Goal: Information Seeking & Learning: Learn about a topic

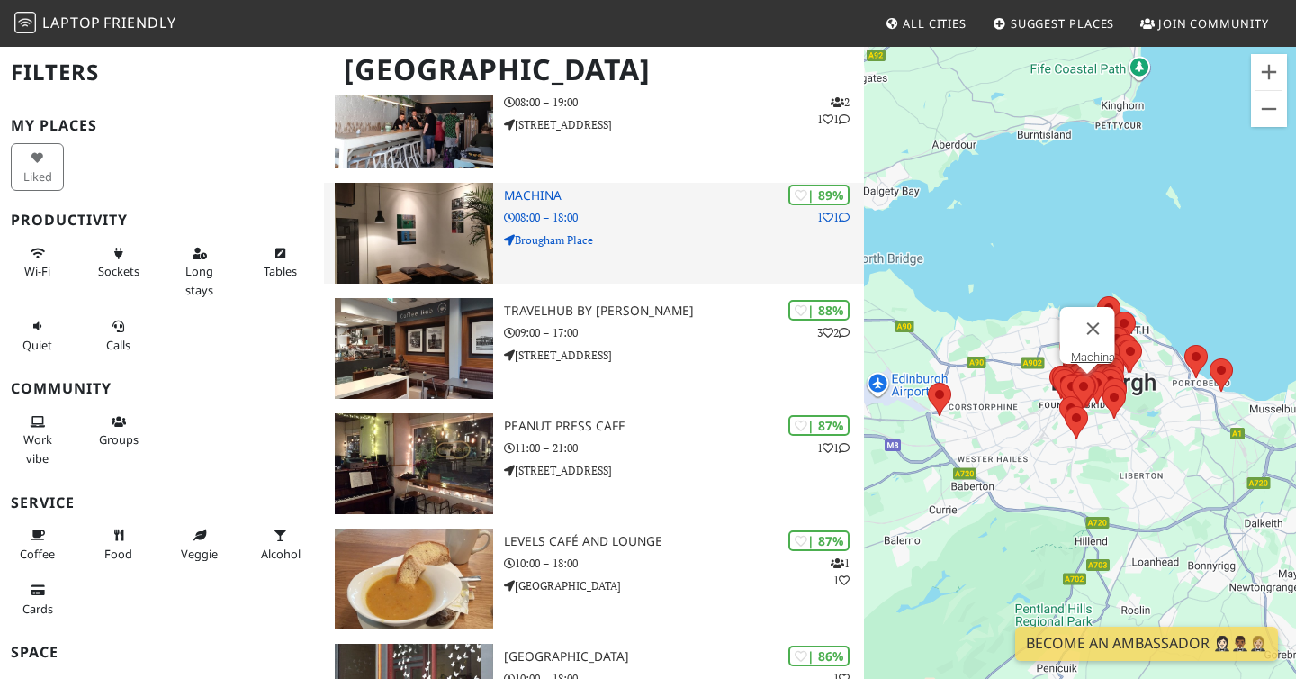
scroll to position [321, 0]
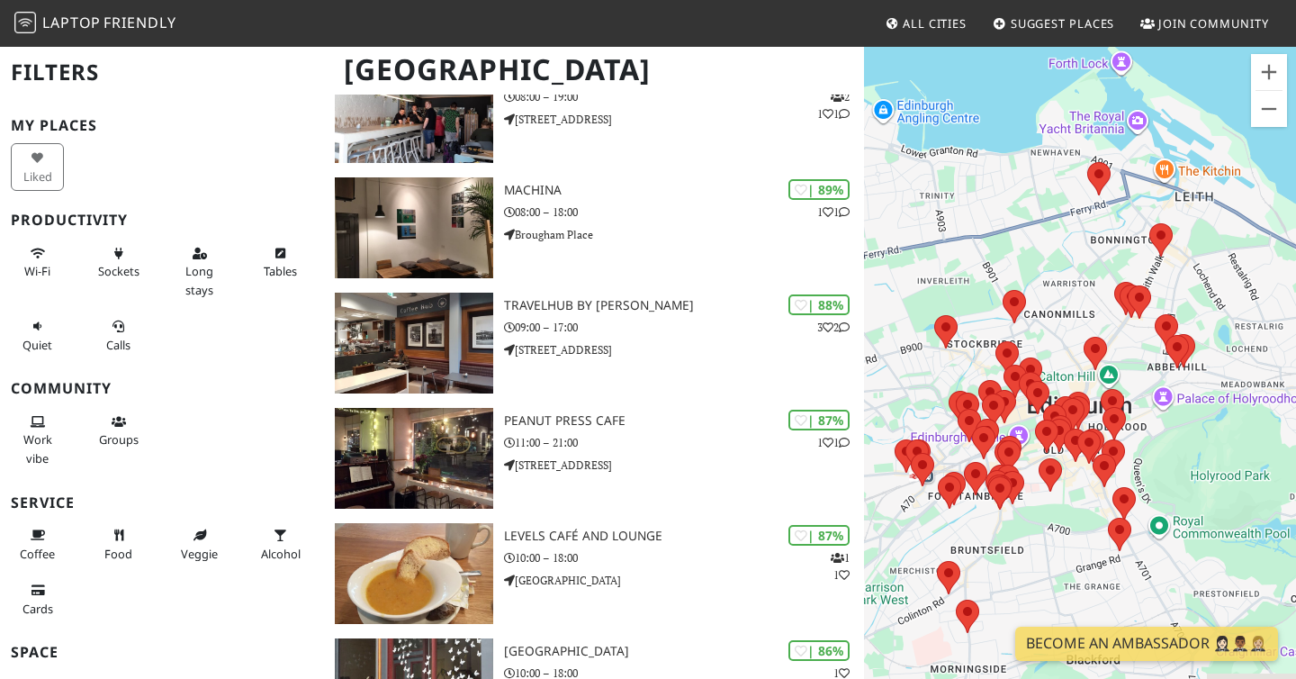
drag, startPoint x: 1067, startPoint y: 583, endPoint x: 1073, endPoint y: 482, distance: 101.8
click at [1073, 482] on div at bounding box center [1080, 384] width 432 height 679
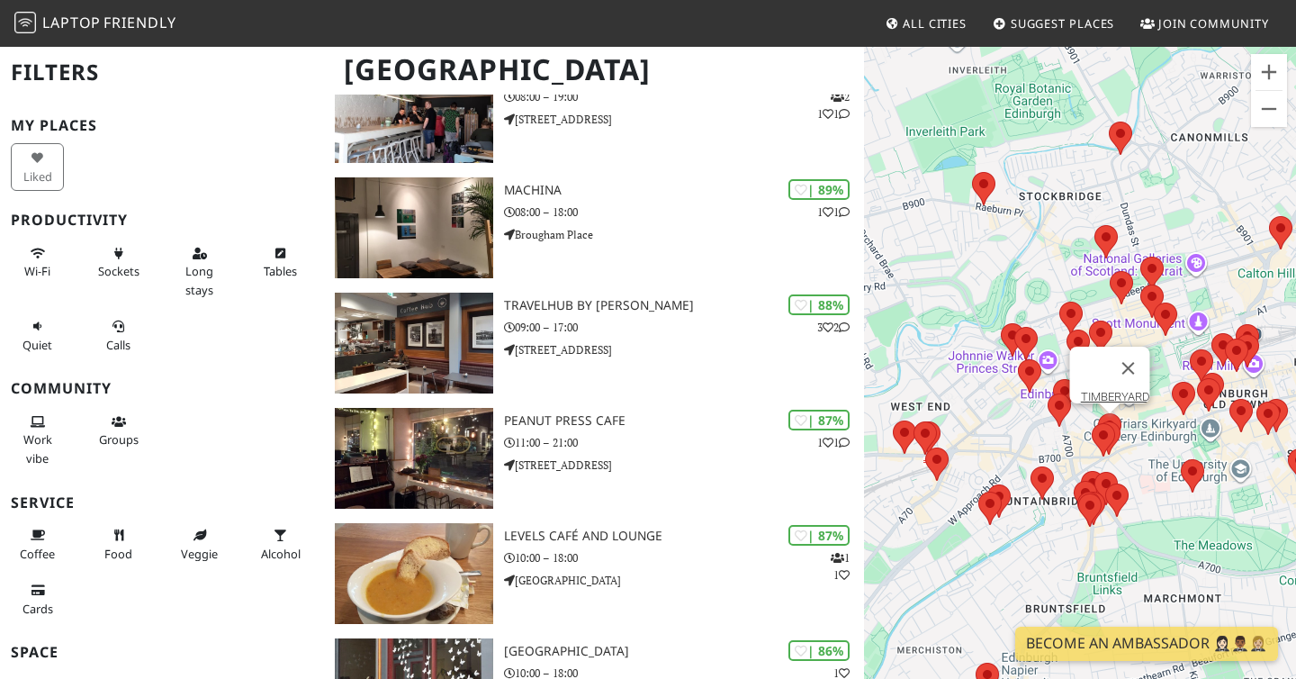
click at [1098, 413] on area at bounding box center [1098, 413] width 0 height 0
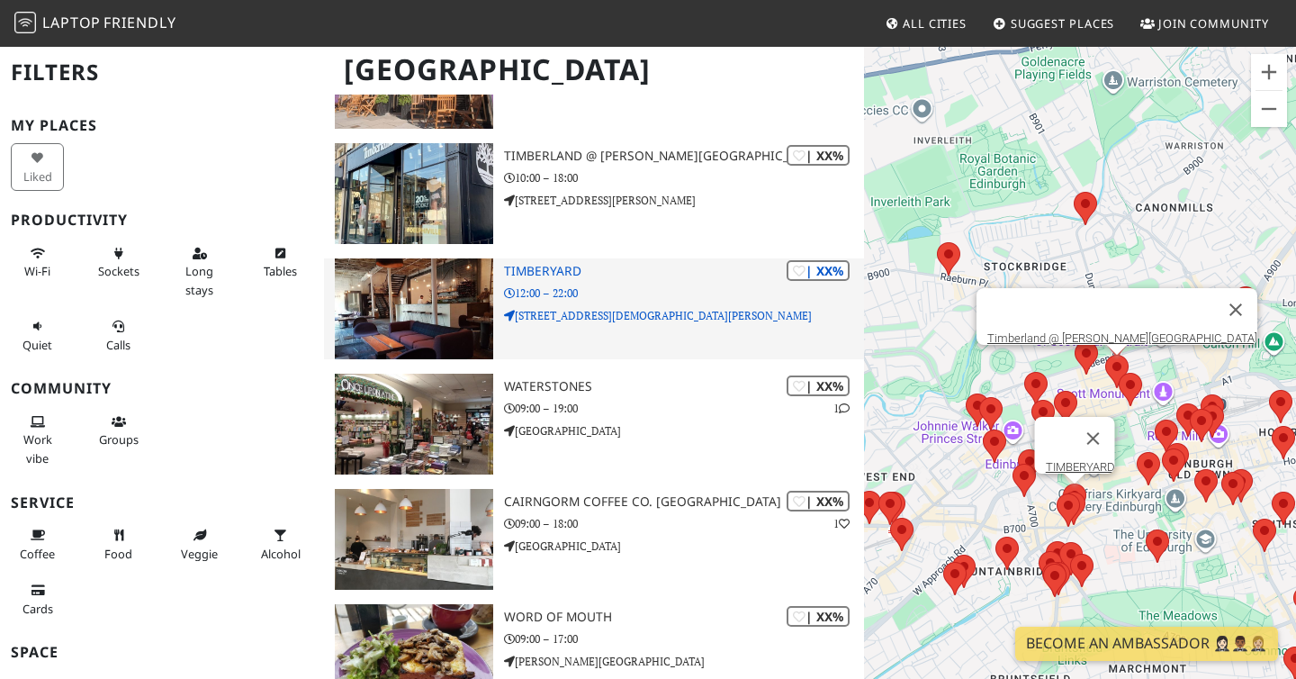
scroll to position [6777, 0]
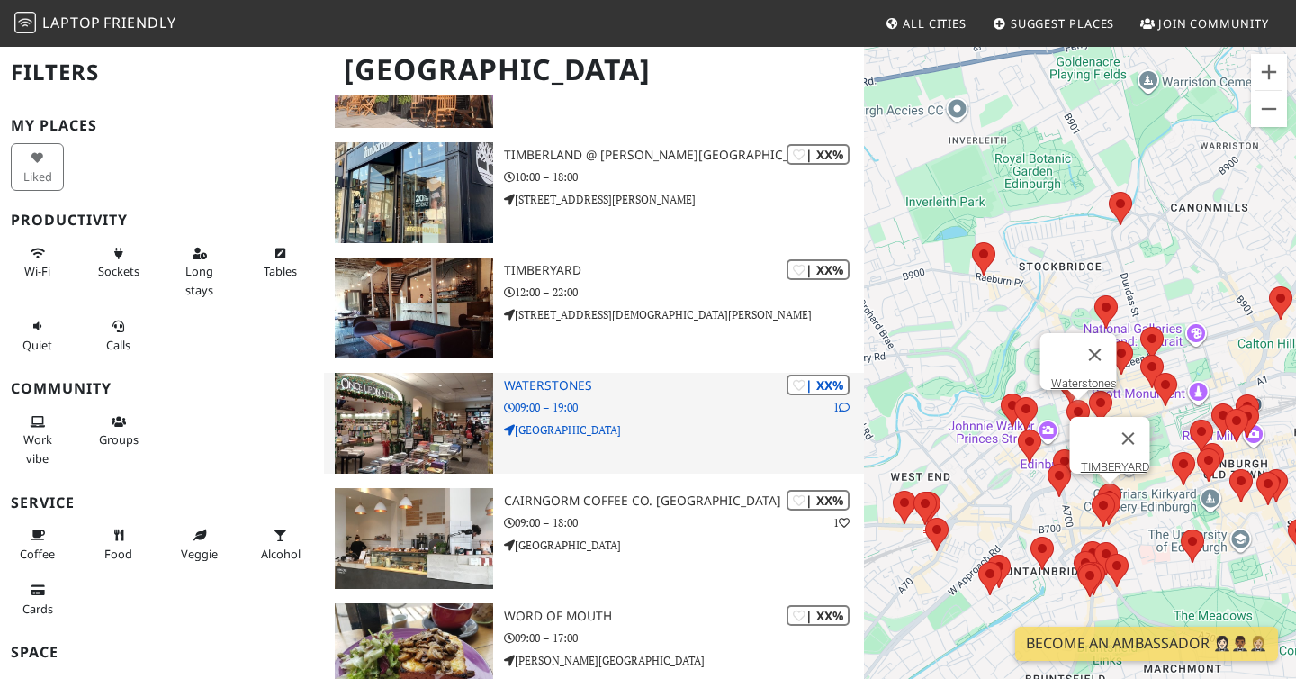
click at [844, 403] on icon at bounding box center [844, 407] width 11 height 11
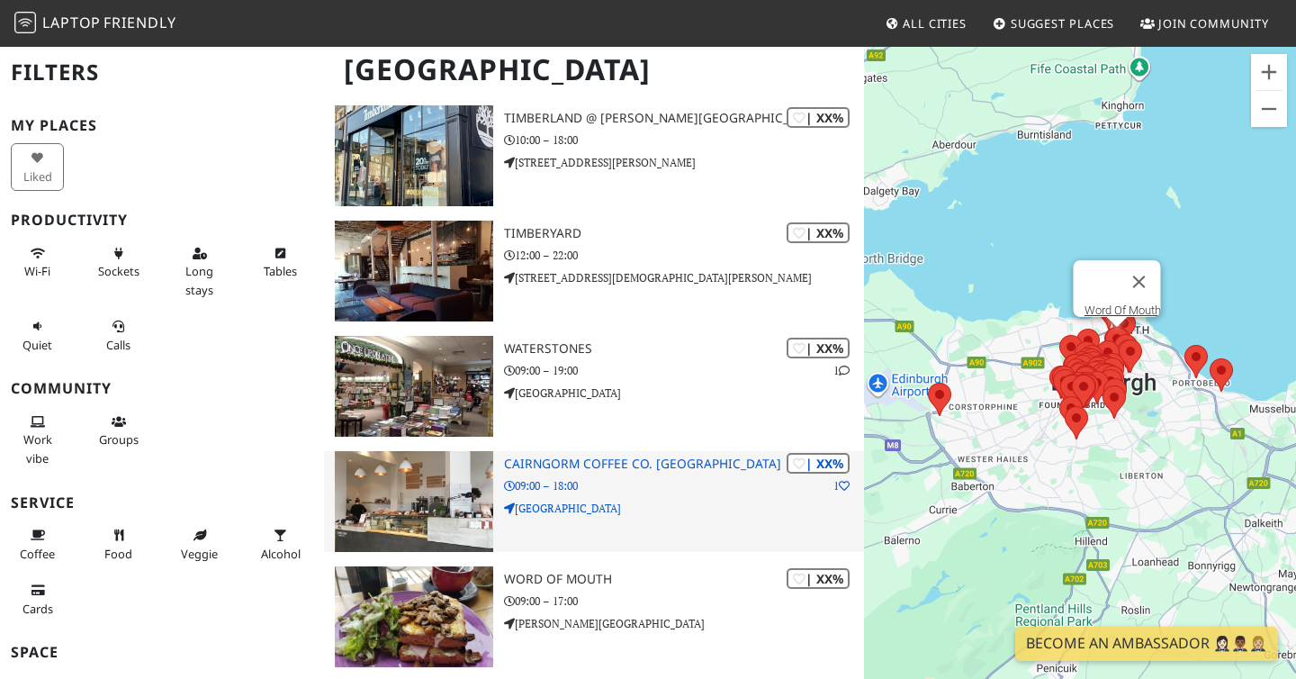
scroll to position [6818, 0]
